Goal: Task Accomplishment & Management: Use online tool/utility

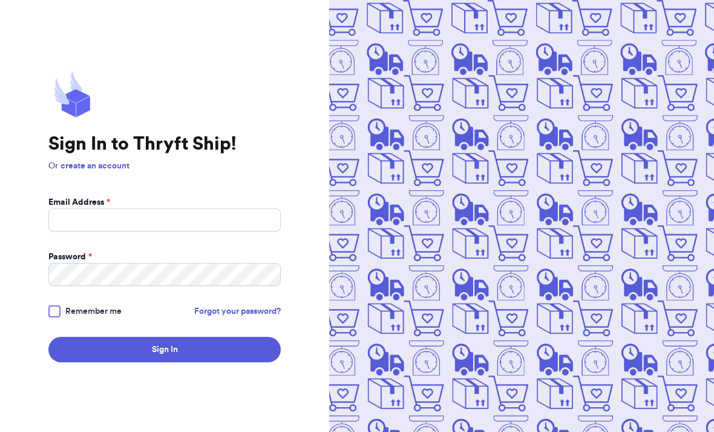
scroll to position [131, 0]
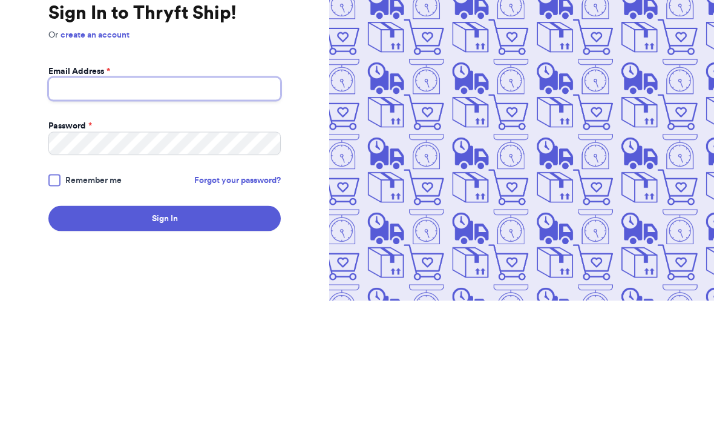
type input "[EMAIL_ADDRESS][DOMAIN_NAME]"
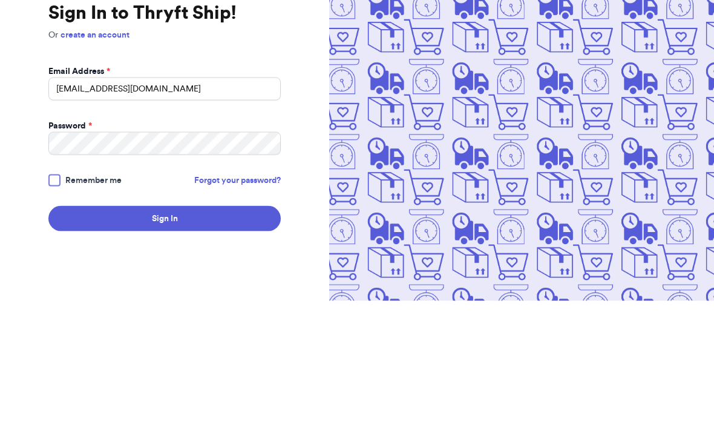
click at [165, 337] on button "Sign In" at bounding box center [164, 349] width 232 height 25
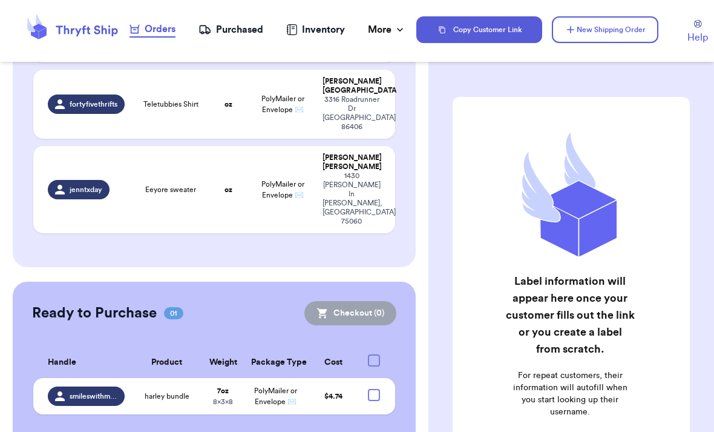
scroll to position [348, 0]
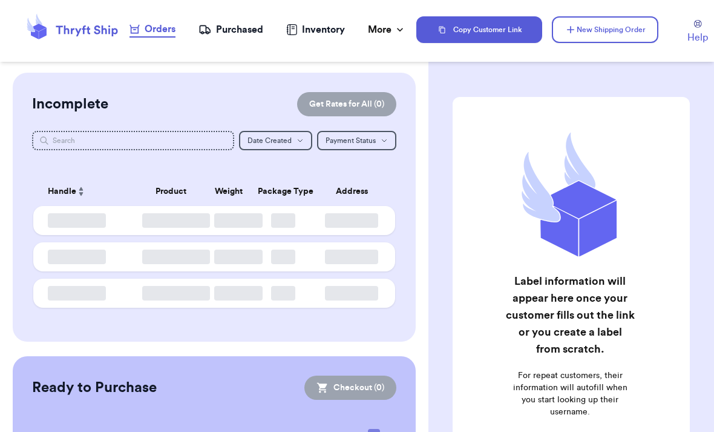
scroll to position [41, 0]
checkbox input "false"
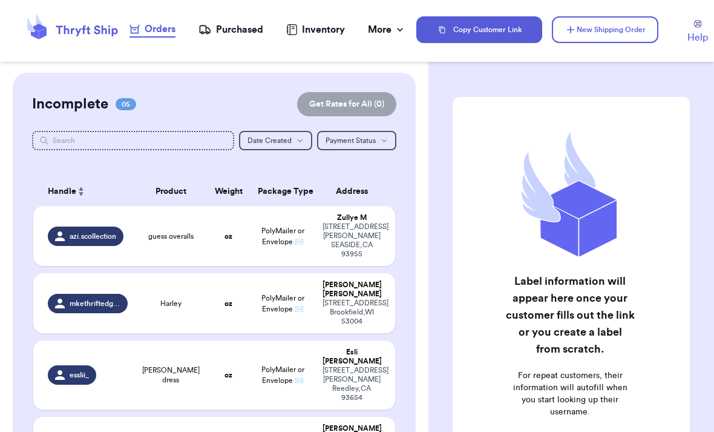
scroll to position [0, 0]
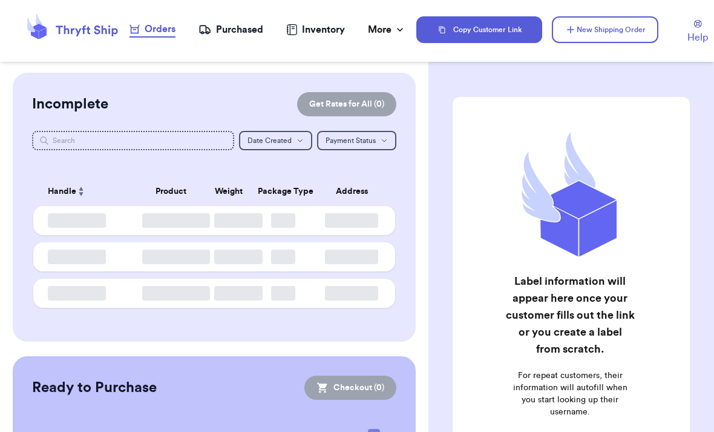
checkbox input "false"
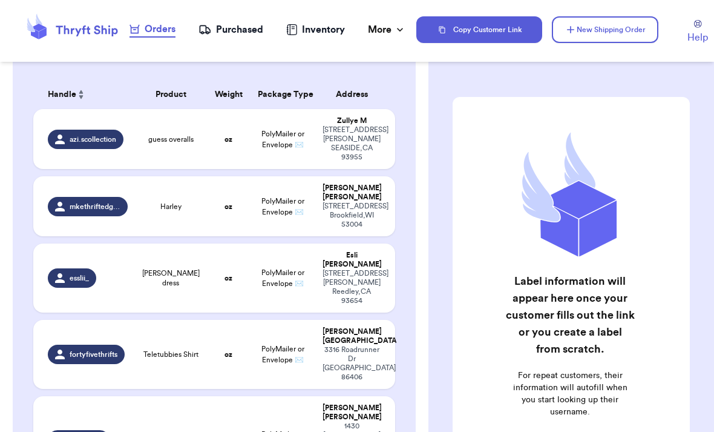
scroll to position [102, 0]
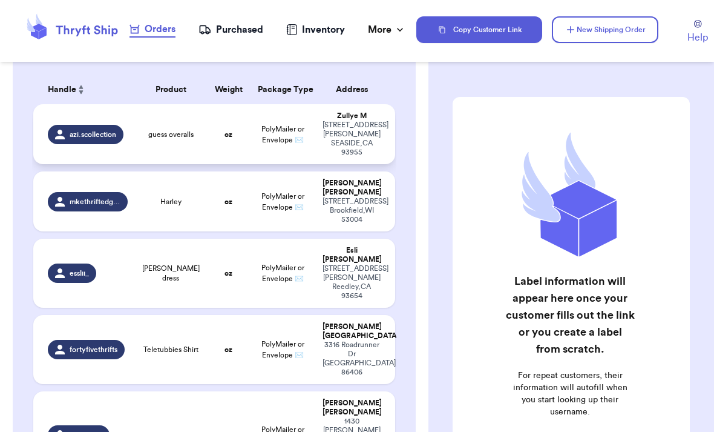
click at [302, 137] on span "PolyMailer or Envelope ✉️" at bounding box center [282, 134] width 43 height 18
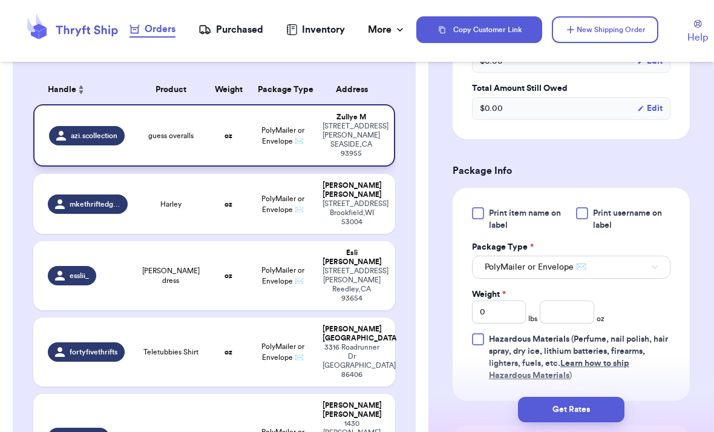
scroll to position [488, 0]
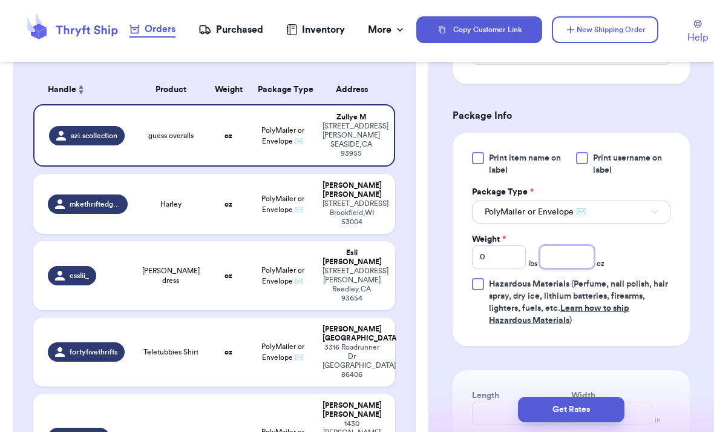
click at [576, 252] on input "number" at bounding box center [567, 256] width 54 height 23
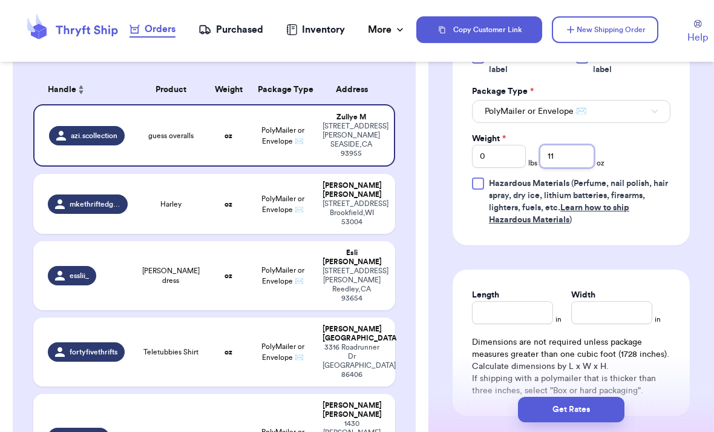
scroll to position [622, 0]
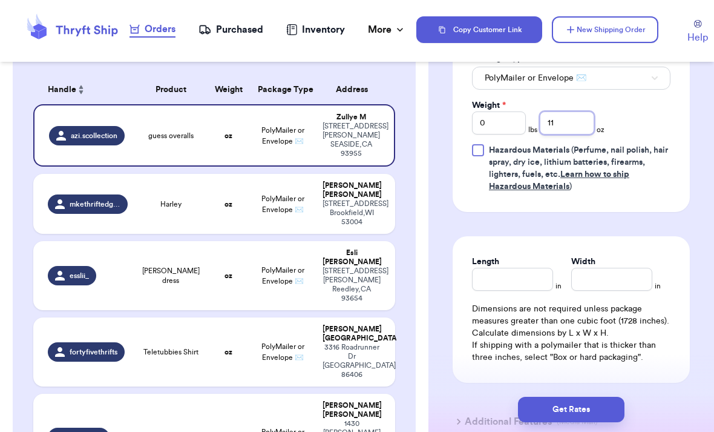
type input "11"
click at [525, 289] on input "Length" at bounding box center [512, 279] width 81 height 23
type input "9"
type input "11"
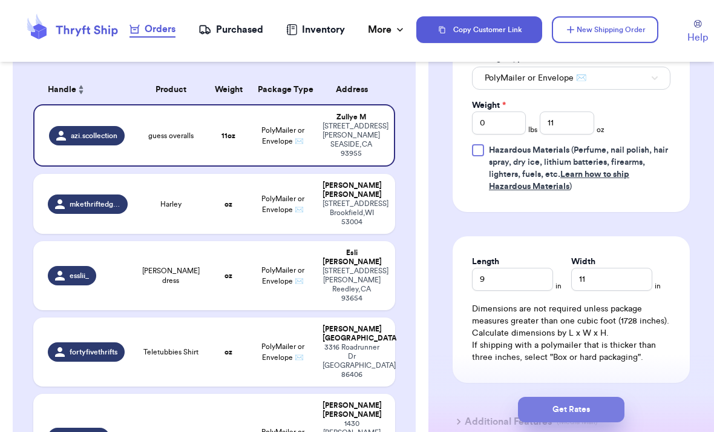
click at [607, 396] on button "Get Rates" at bounding box center [571, 408] width 107 height 25
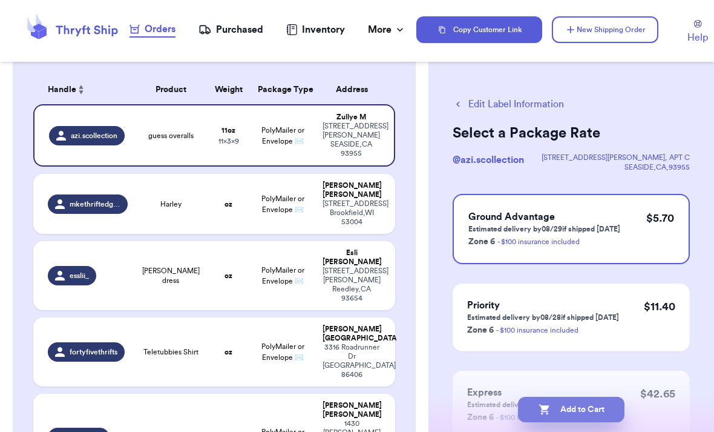
click at [604, 396] on button "Add to Cart" at bounding box center [571, 408] width 107 height 25
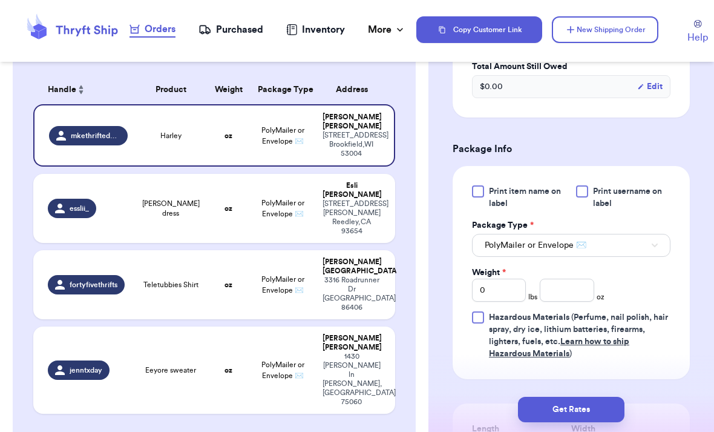
scroll to position [453, 0]
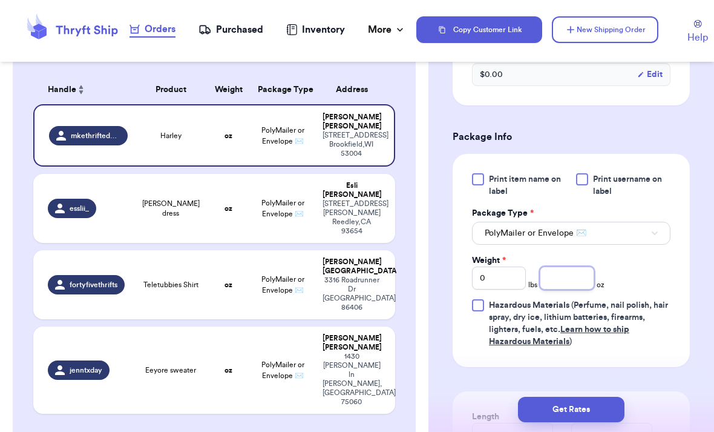
click at [553, 289] on input "number" at bounding box center [567, 277] width 54 height 23
type input "4"
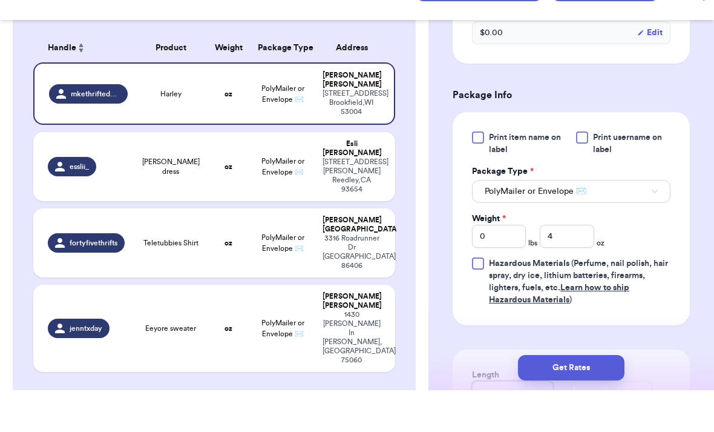
scroll to position [686, 0]
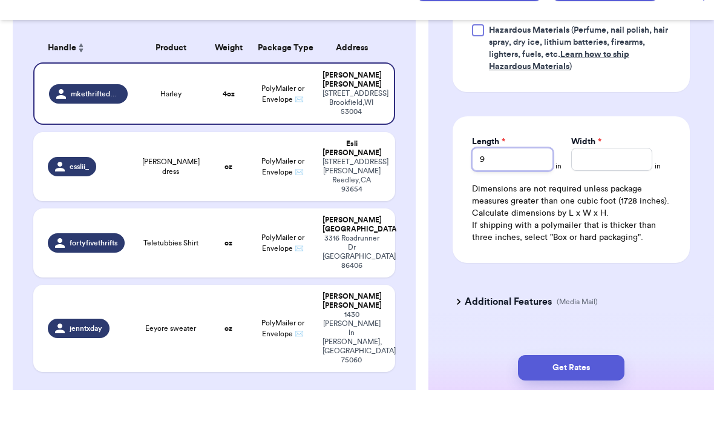
type input "9"
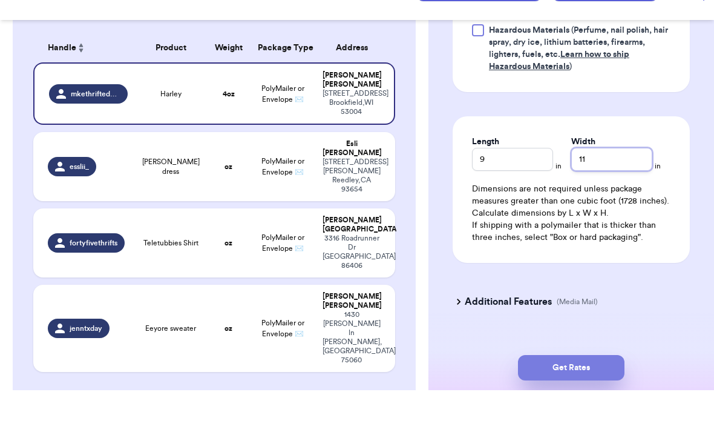
type input "11"
click at [600, 396] on button "Get Rates" at bounding box center [571, 408] width 107 height 25
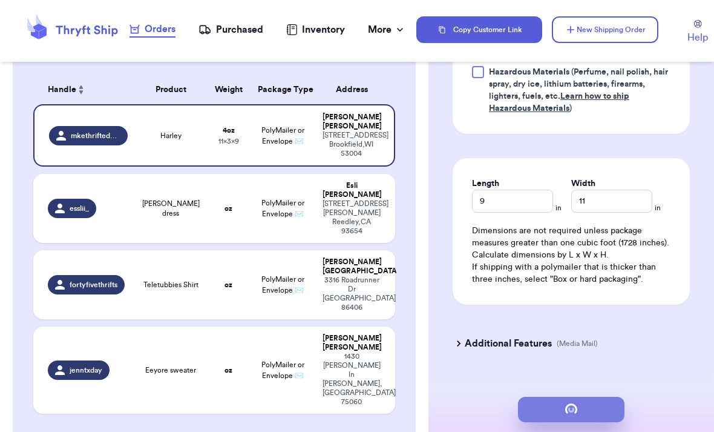
scroll to position [0, 0]
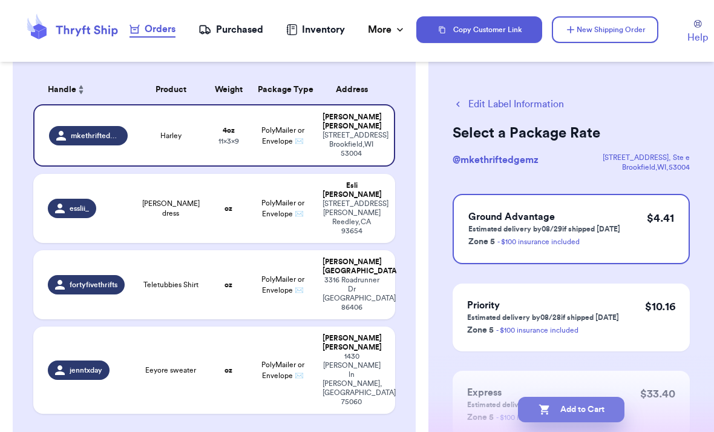
click at [571, 396] on button "Add to Cart" at bounding box center [571, 408] width 107 height 25
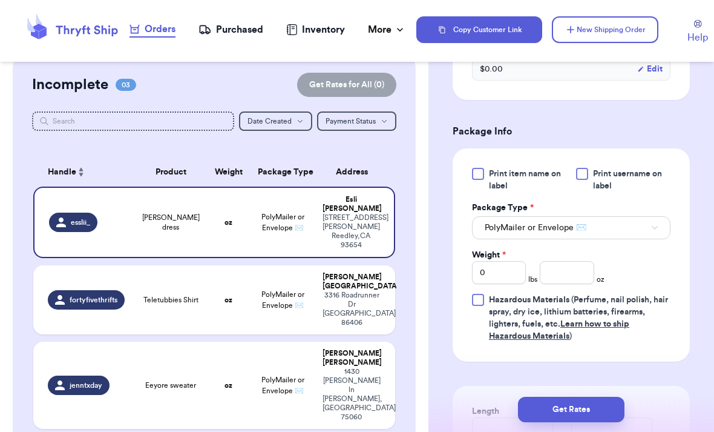
scroll to position [473, 0]
click at [571, 272] on input "number" at bounding box center [567, 271] width 54 height 23
type input "6"
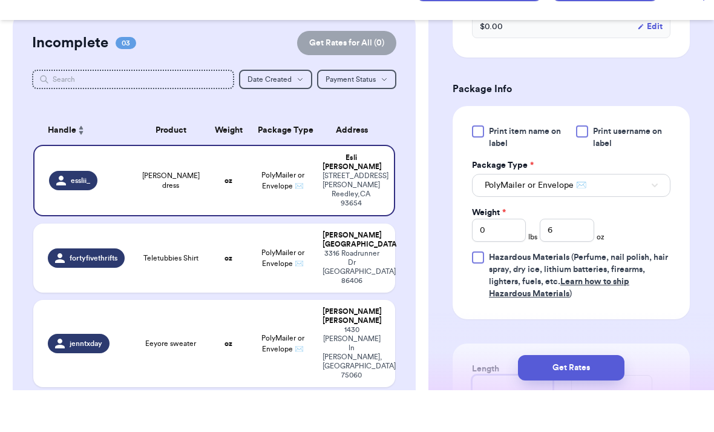
scroll to position [475, 0]
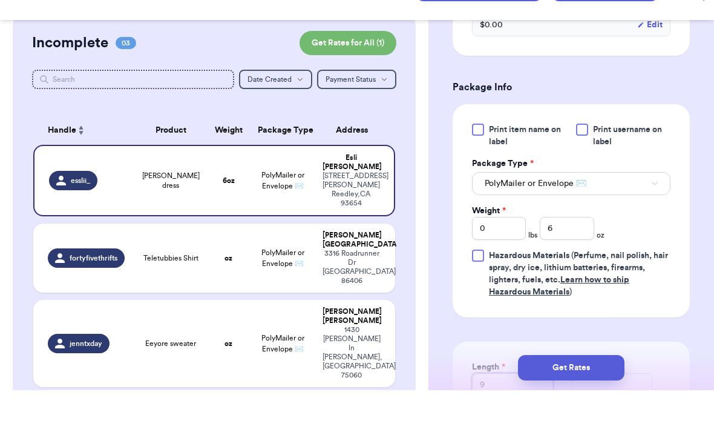
type input "9"
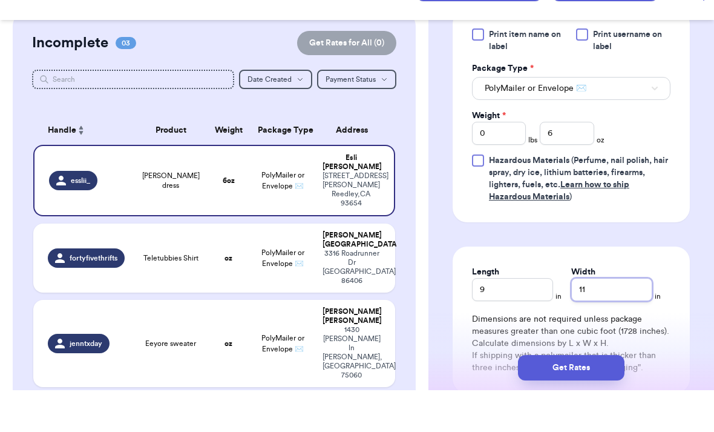
scroll to position [569, 0]
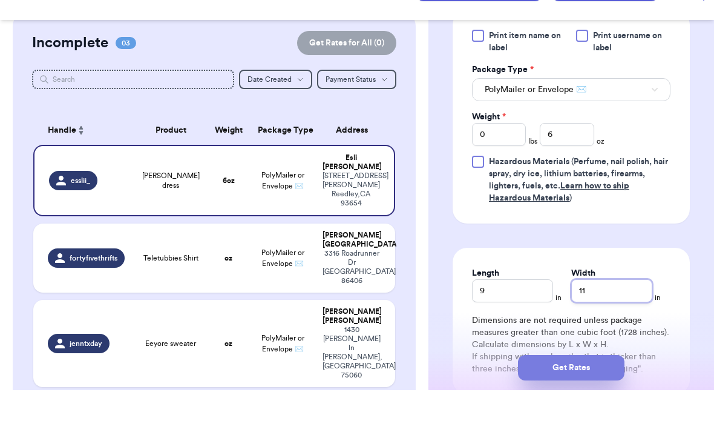
type input "11"
click at [580, 396] on button "Get Rates" at bounding box center [571, 408] width 107 height 25
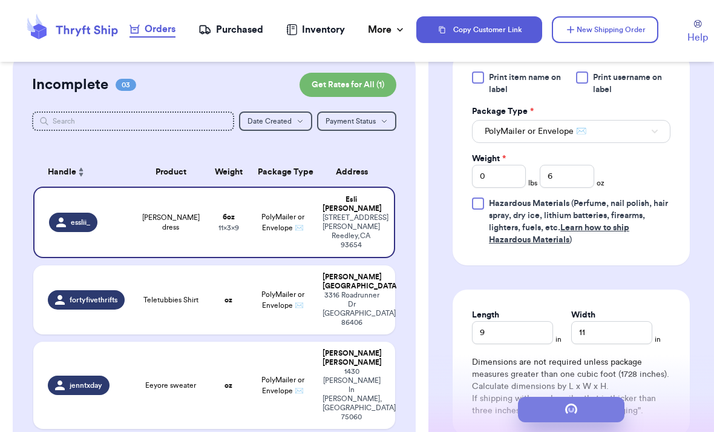
scroll to position [91, 0]
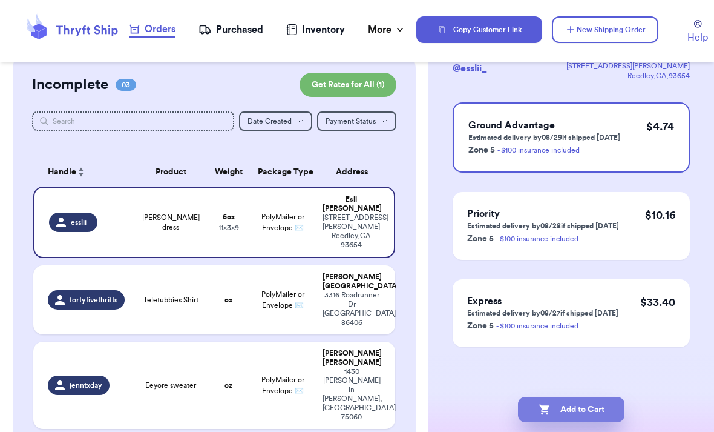
click at [594, 397] on button "Add to Cart" at bounding box center [571, 408] width 107 height 25
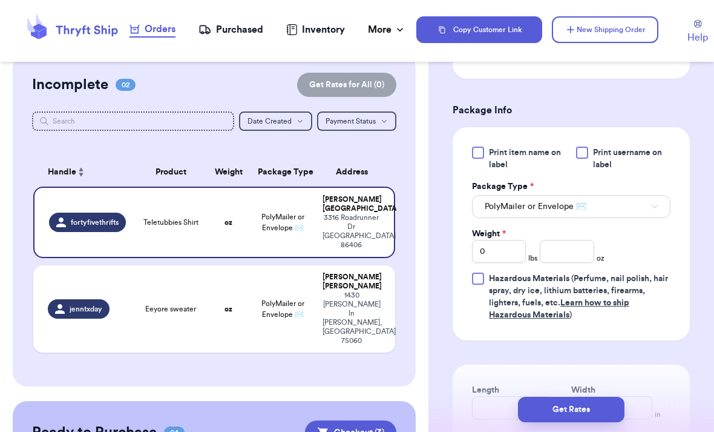
scroll to position [509, 0]
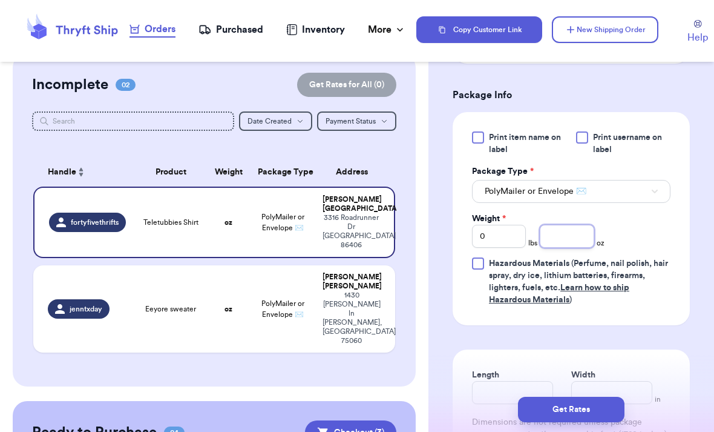
click at [573, 236] on input "number" at bounding box center [567, 236] width 54 height 23
type input "4"
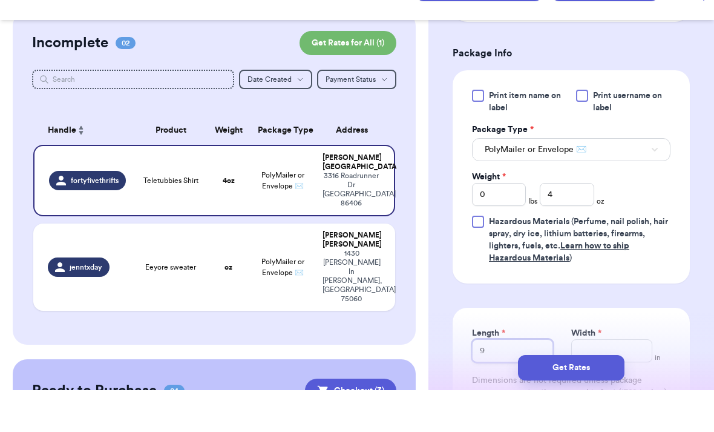
type input "9"
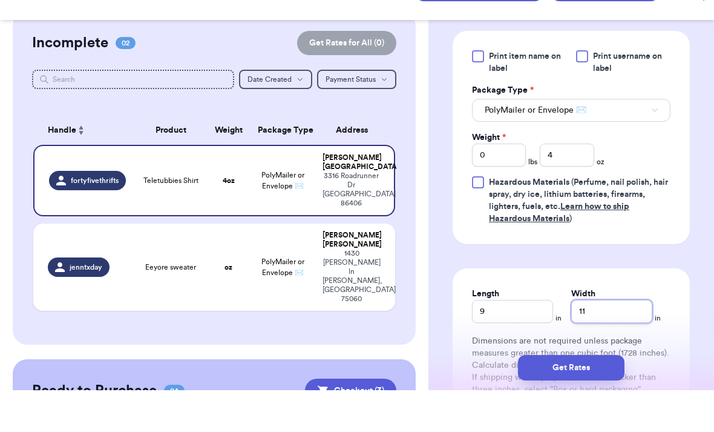
scroll to position [579, 0]
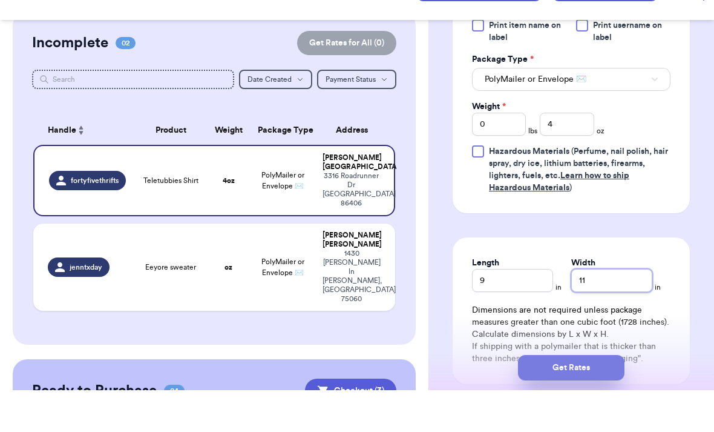
type input "11"
click at [594, 396] on button "Get Rates" at bounding box center [571, 408] width 107 height 25
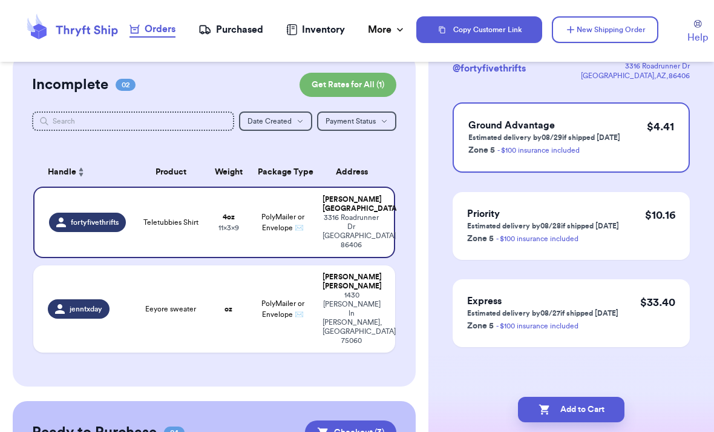
scroll to position [0, 0]
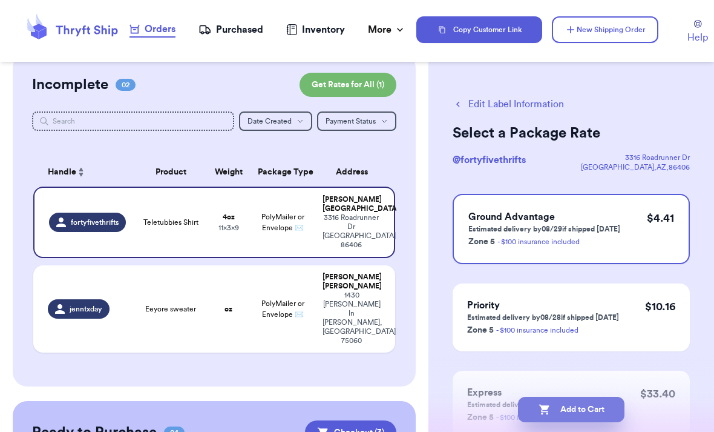
click at [574, 405] on button "Add to Cart" at bounding box center [571, 408] width 107 height 25
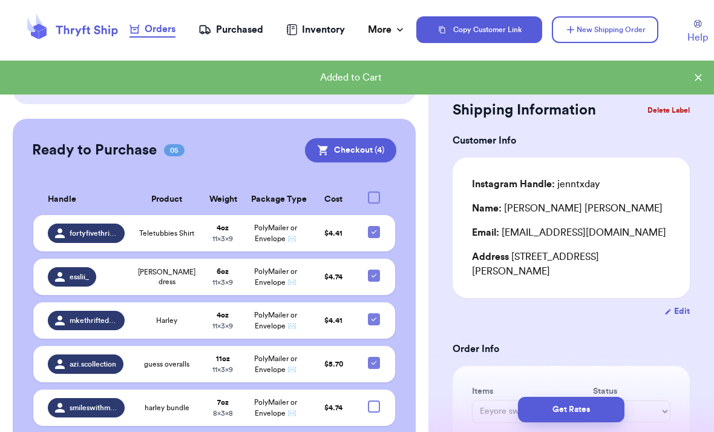
scroll to position [225, 0]
